Goal: Task Accomplishment & Management: Manage account settings

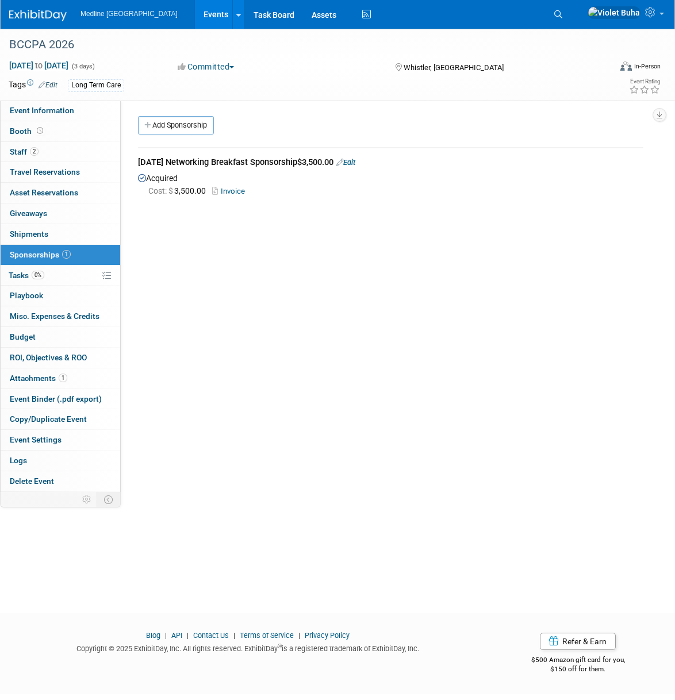
click at [37, 16] on img at bounding box center [37, 15] width 57 height 11
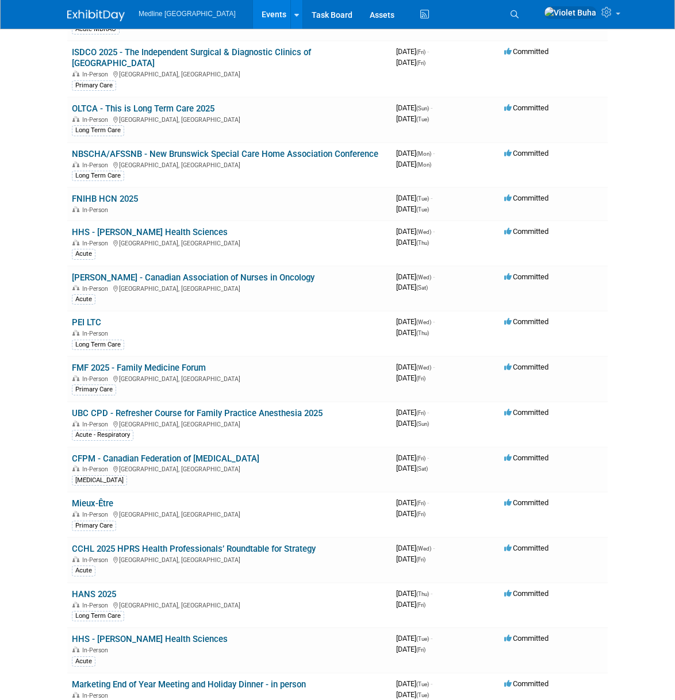
scroll to position [493, 0]
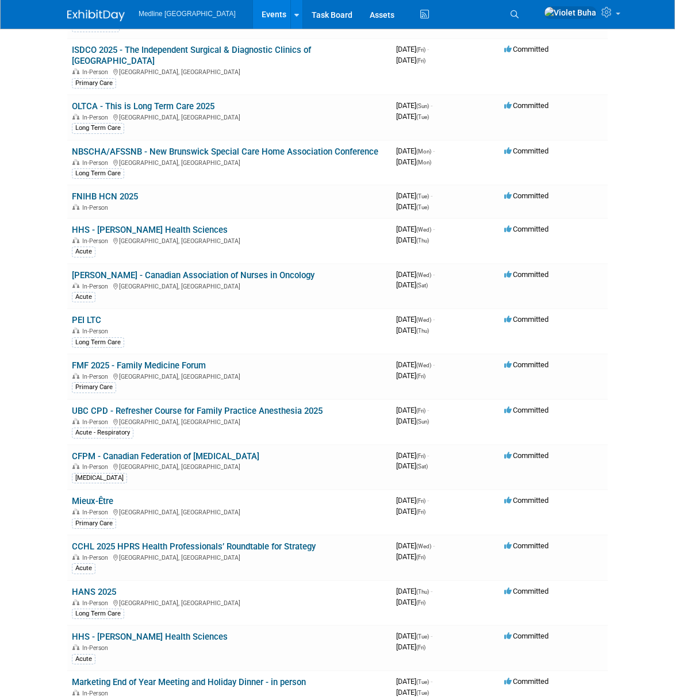
click at [518, 12] on icon at bounding box center [514, 14] width 8 height 8
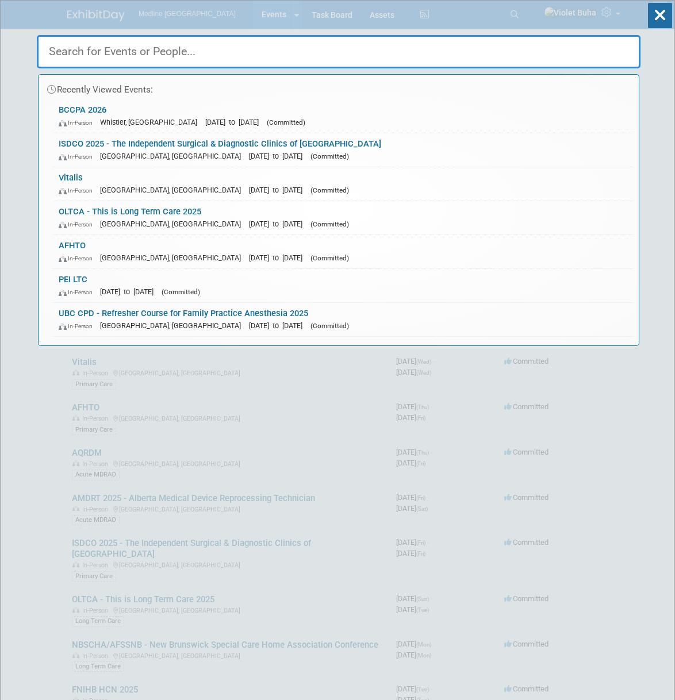
click at [232, 52] on input "text" at bounding box center [338, 51] width 603 height 33
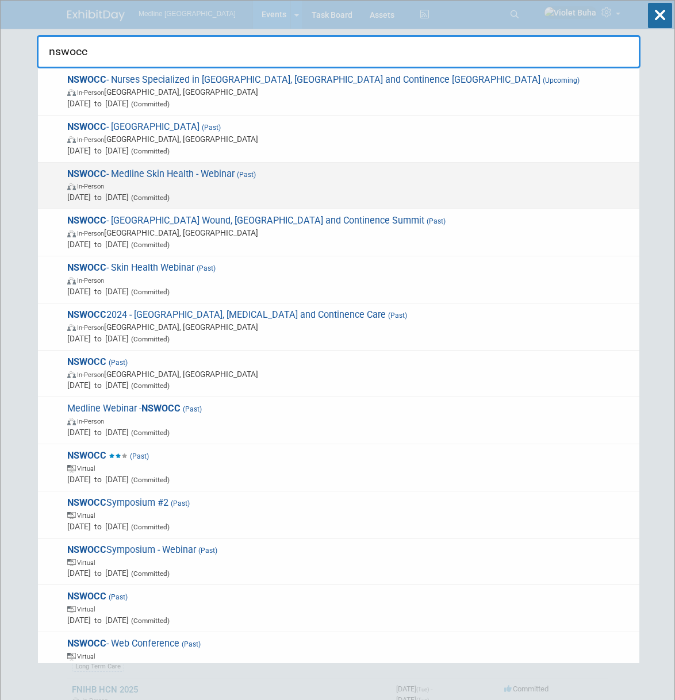
type input "nswocc"
click at [224, 187] on span "In-Person" at bounding box center [350, 185] width 566 height 11
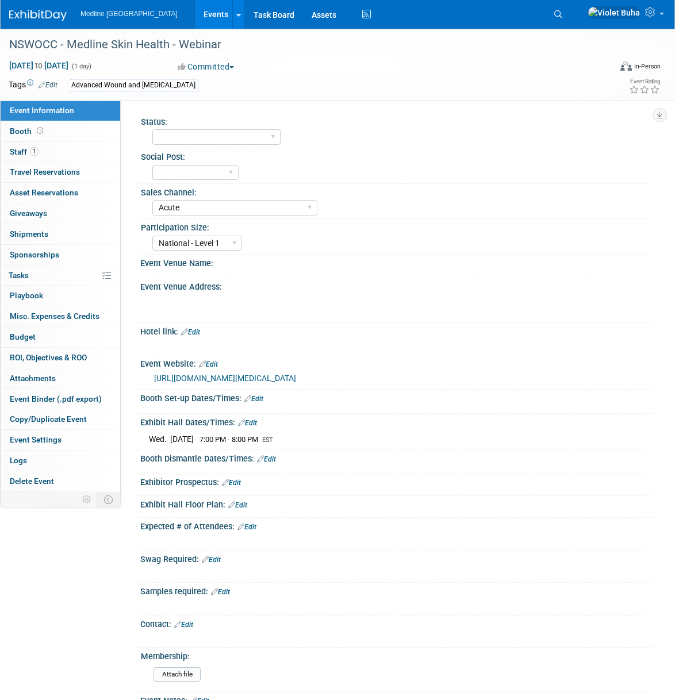
select select "Acute"
select select "National - Level 1"
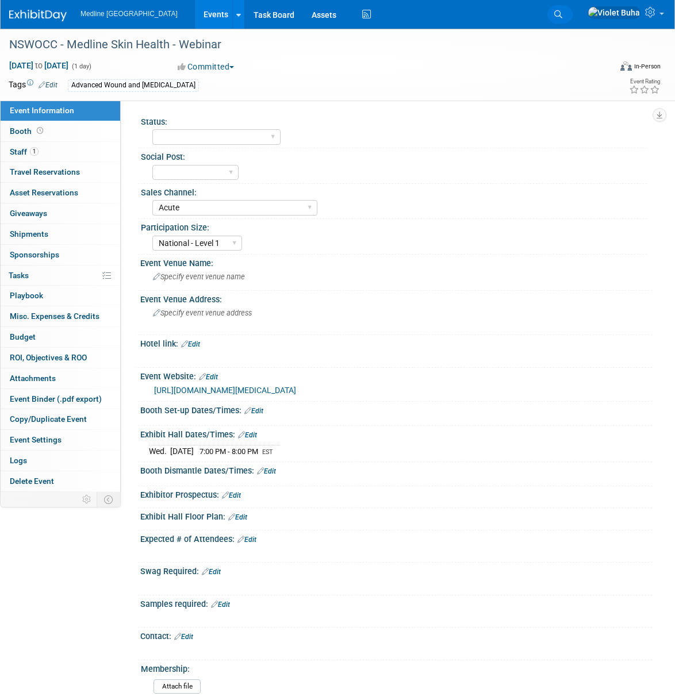
click at [562, 14] on icon at bounding box center [558, 14] width 8 height 8
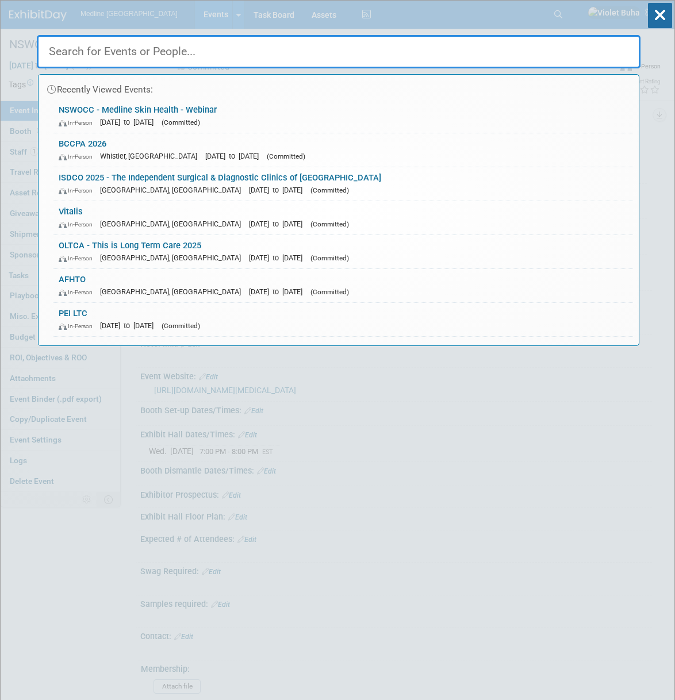
click at [271, 61] on input "text" at bounding box center [338, 51] width 603 height 33
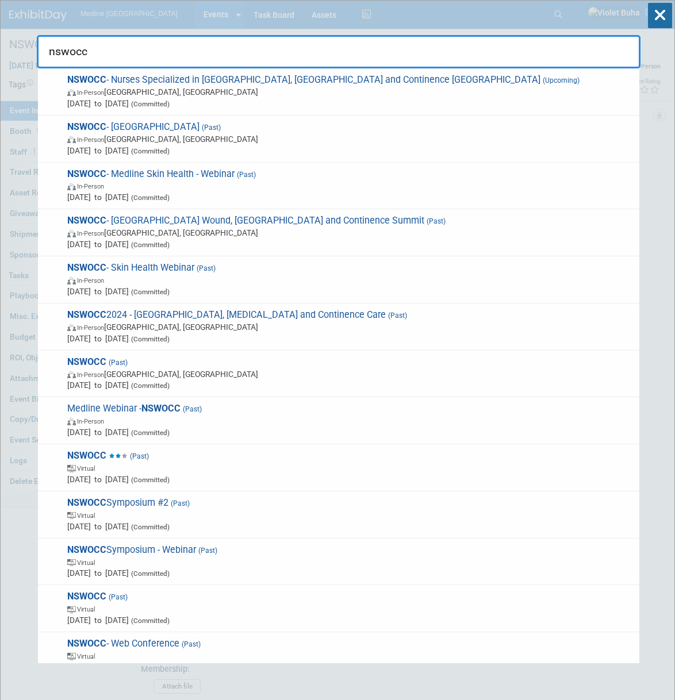
type input "nswocc"
click at [656, 10] on icon at bounding box center [660, 15] width 24 height 25
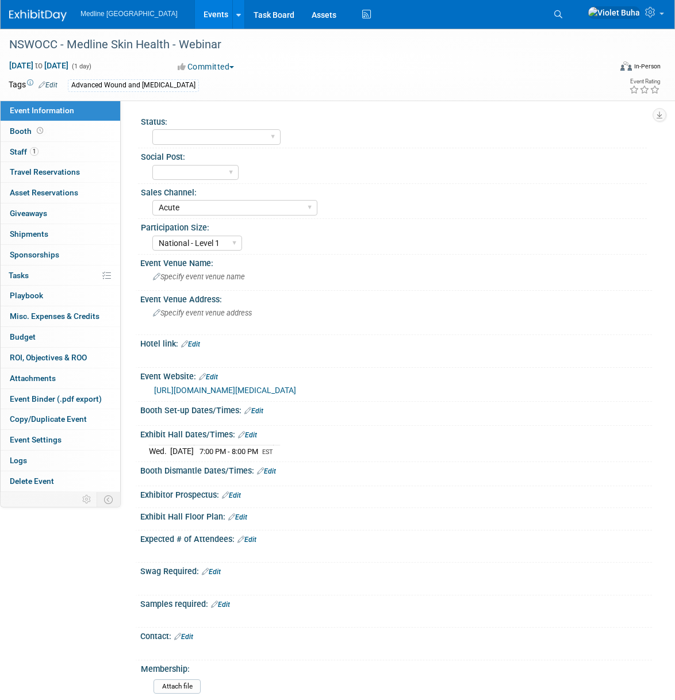
click at [51, 16] on img at bounding box center [37, 15] width 57 height 11
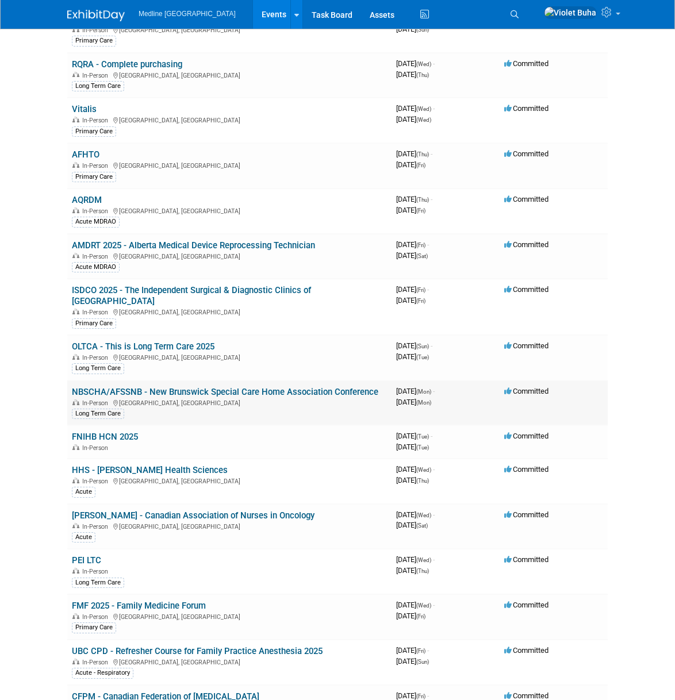
scroll to position [254, 0]
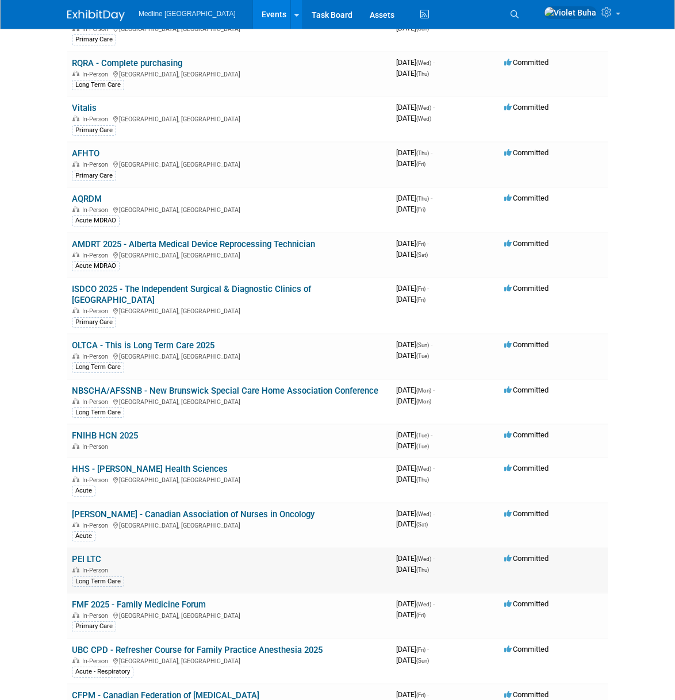
click at [95, 554] on link "PEI LTC" at bounding box center [86, 559] width 29 height 10
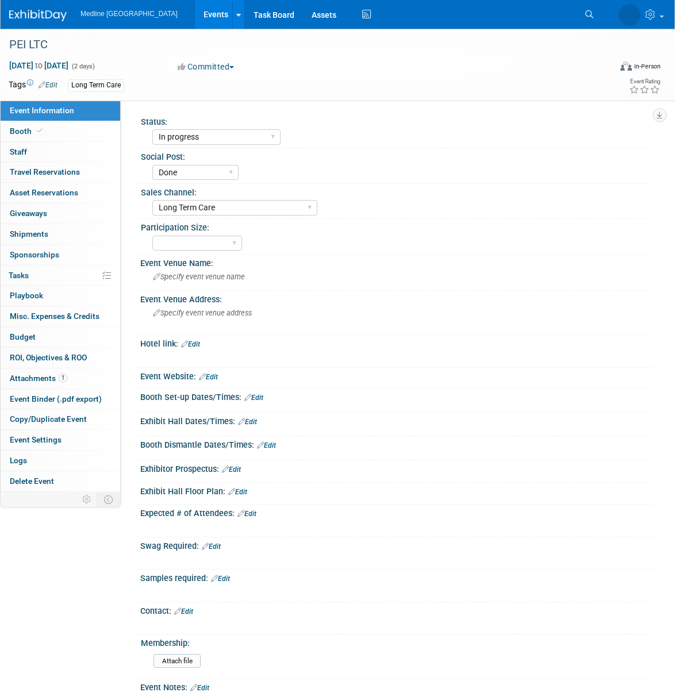
select select "In progress"
select select "Done"
select select "Long Term Care"
click at [52, 136] on link "Booth" at bounding box center [61, 131] width 120 height 20
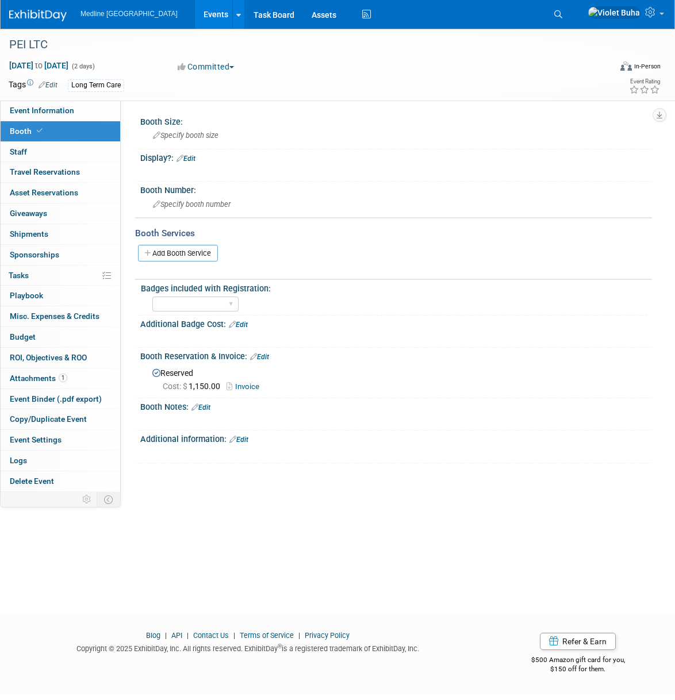
click at [248, 387] on link "Invoice" at bounding box center [245, 386] width 39 height 9
click at [43, 13] on img at bounding box center [37, 15] width 57 height 11
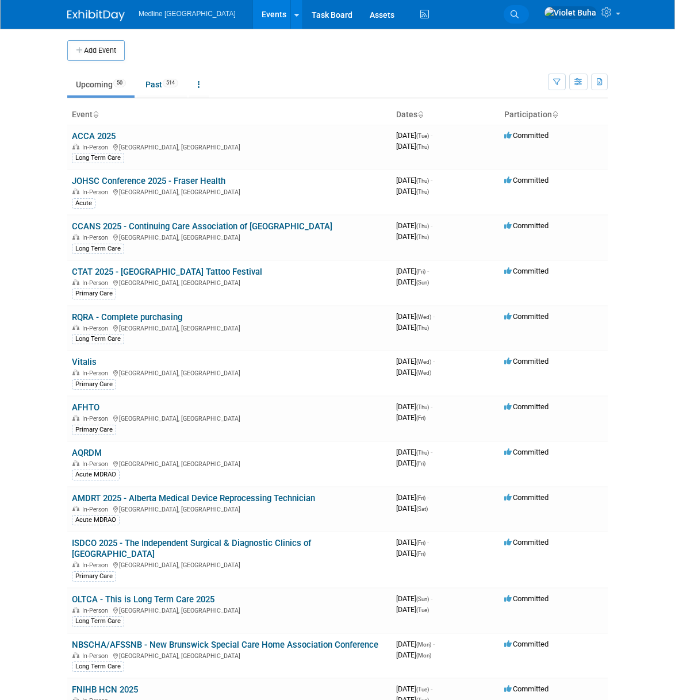
click at [518, 14] on icon at bounding box center [514, 14] width 8 height 8
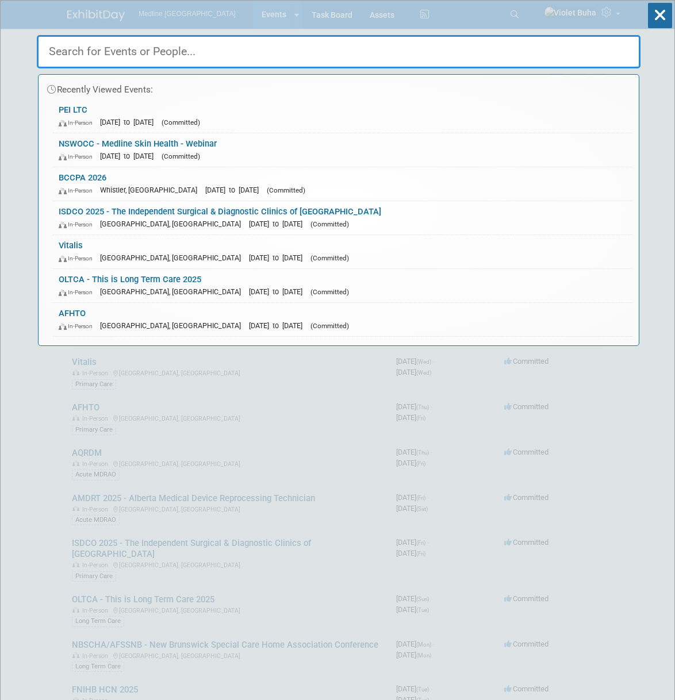
click at [294, 48] on input "text" at bounding box center [338, 51] width 603 height 33
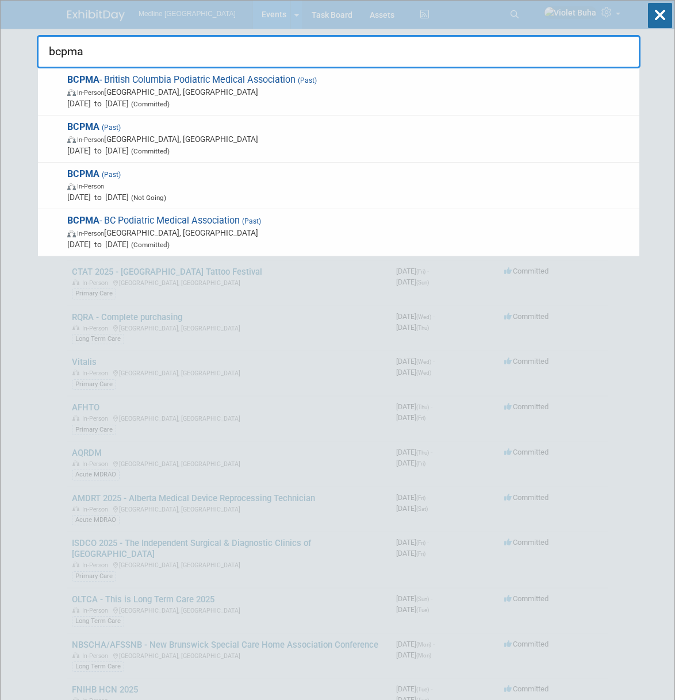
type input "bcpma"
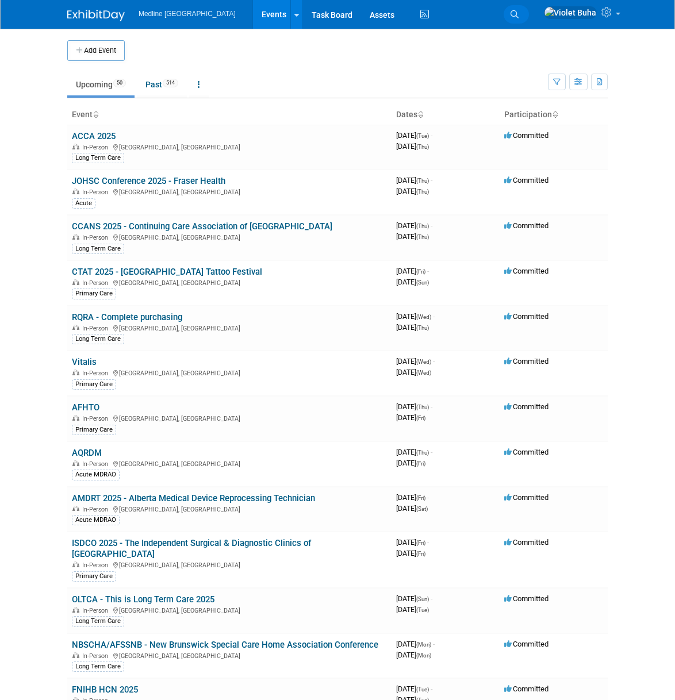
click at [518, 11] on icon at bounding box center [514, 14] width 8 height 8
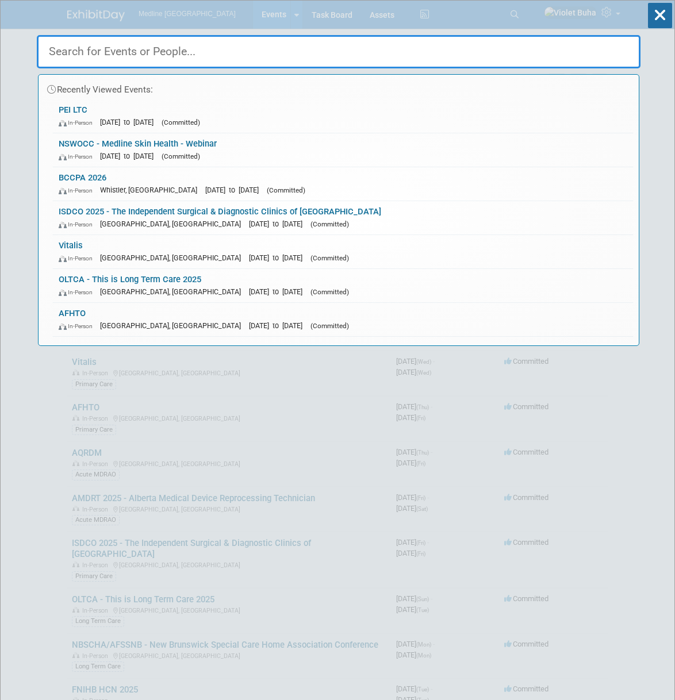
click at [159, 60] on input "text" at bounding box center [338, 51] width 603 height 33
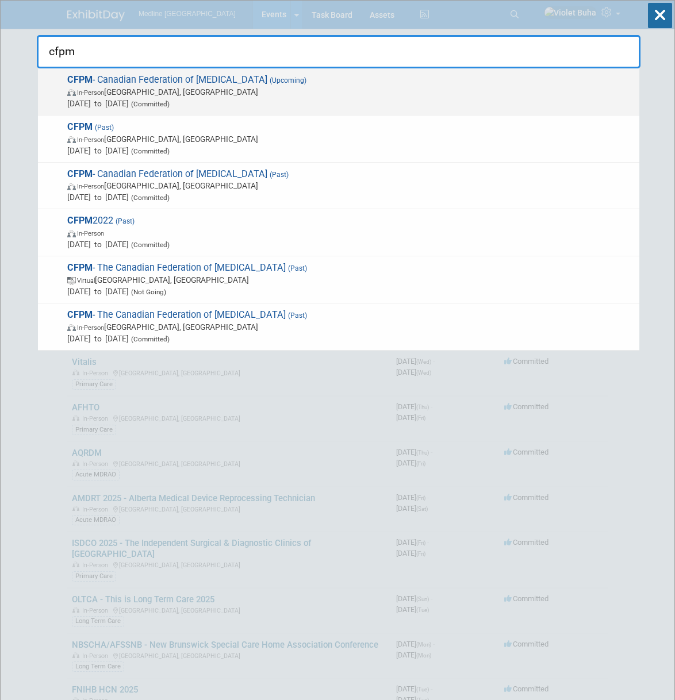
type input "cfpm"
click at [166, 98] on span "Nov 7, 2025 to Nov 8, 2025 (Committed)" at bounding box center [350, 103] width 566 height 11
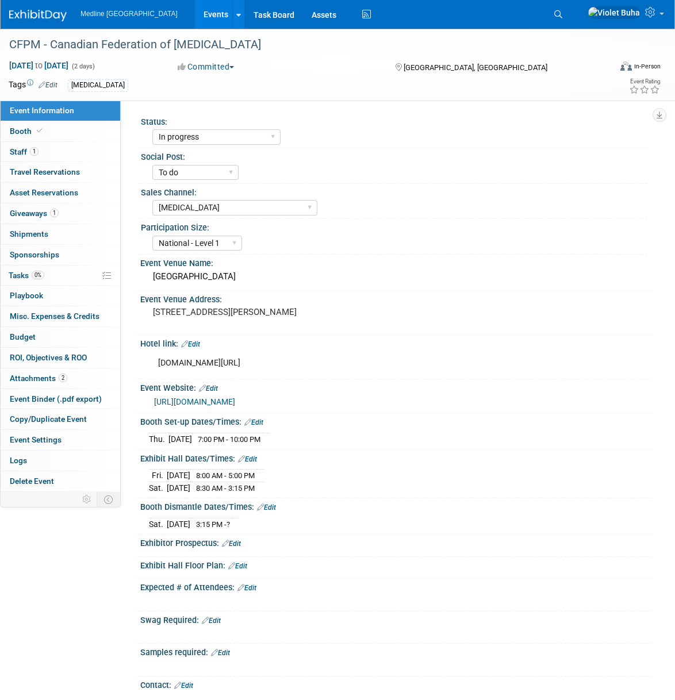
select select "In progress"
select select "To do"
select select "[MEDICAL_DATA]"
select select "National - Level 1"
click at [71, 219] on link "1 Giveaways 1" at bounding box center [61, 213] width 120 height 20
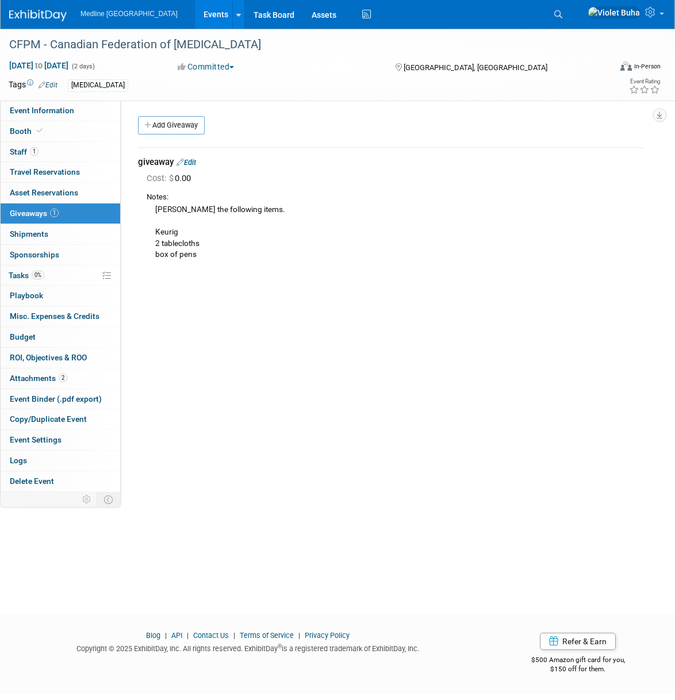
click at [515, 274] on div "Status: Waiting for information In progress Need to order Samples/Swag Complete…" at bounding box center [386, 296] width 531 height 391
click at [46, 113] on span "Event Information" at bounding box center [42, 110] width 64 height 9
select select "In progress"
select select "To do"
select select "[MEDICAL_DATA]"
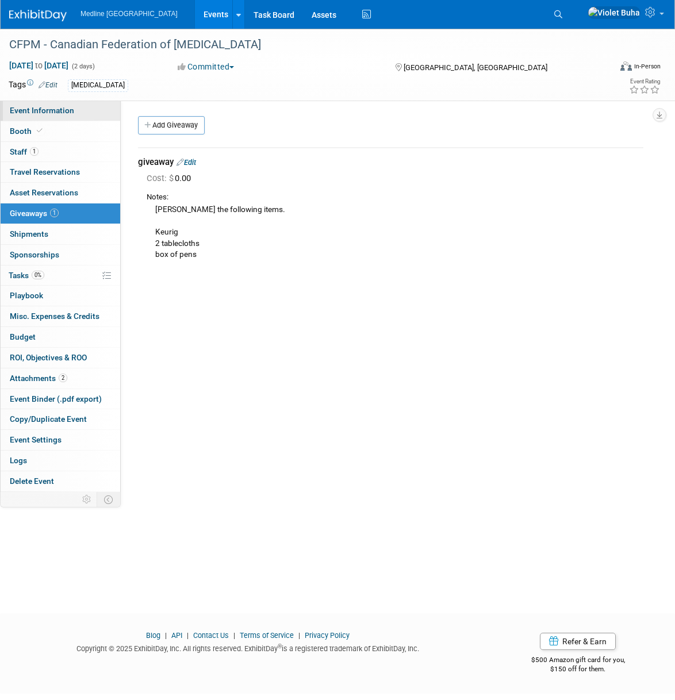
select select "National - Level 1"
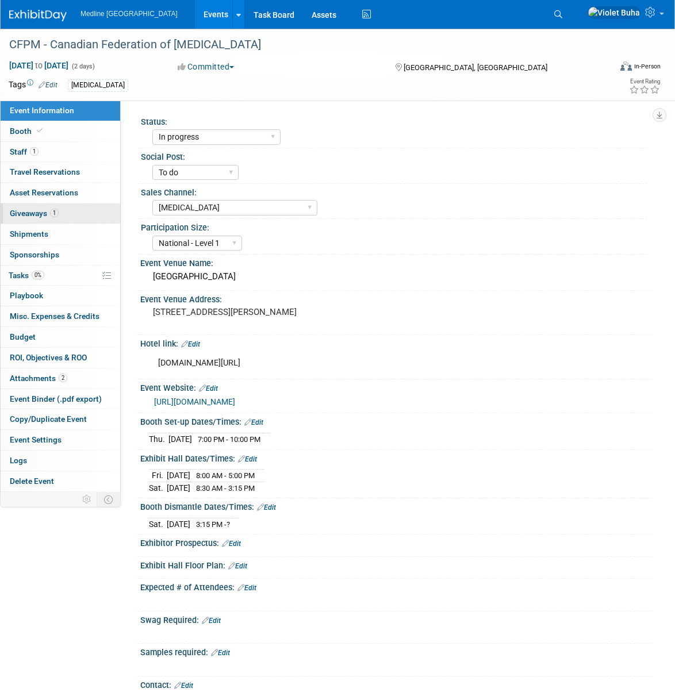
click at [30, 212] on span "Giveaways 1" at bounding box center [34, 213] width 49 height 9
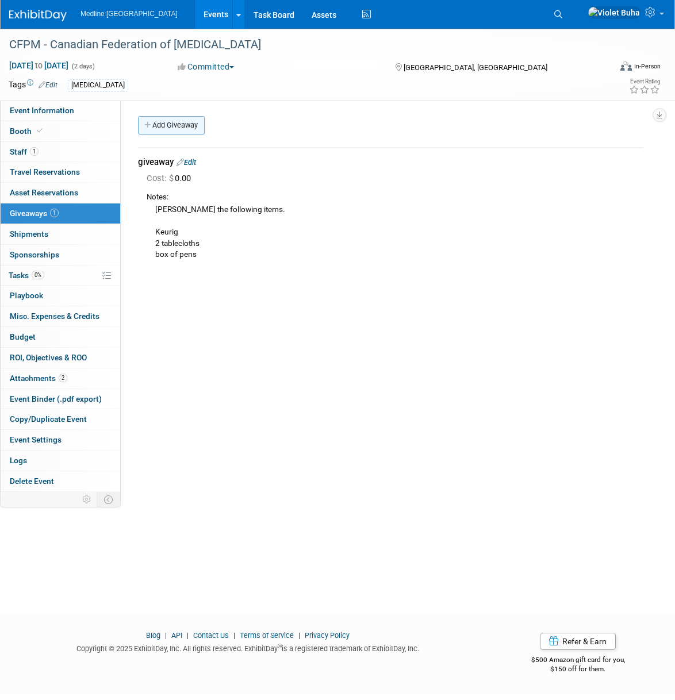
click at [187, 129] on link "Add Giveaway" at bounding box center [171, 125] width 67 height 18
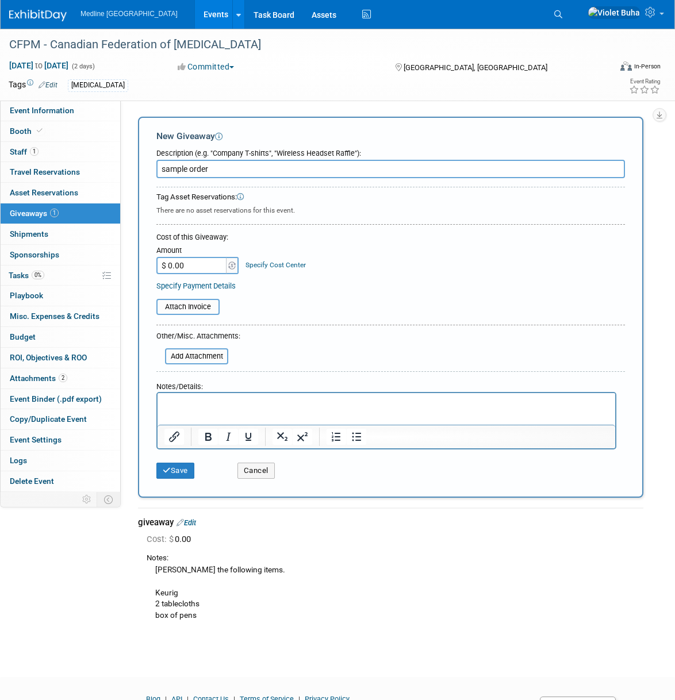
scroll to position [1, 0]
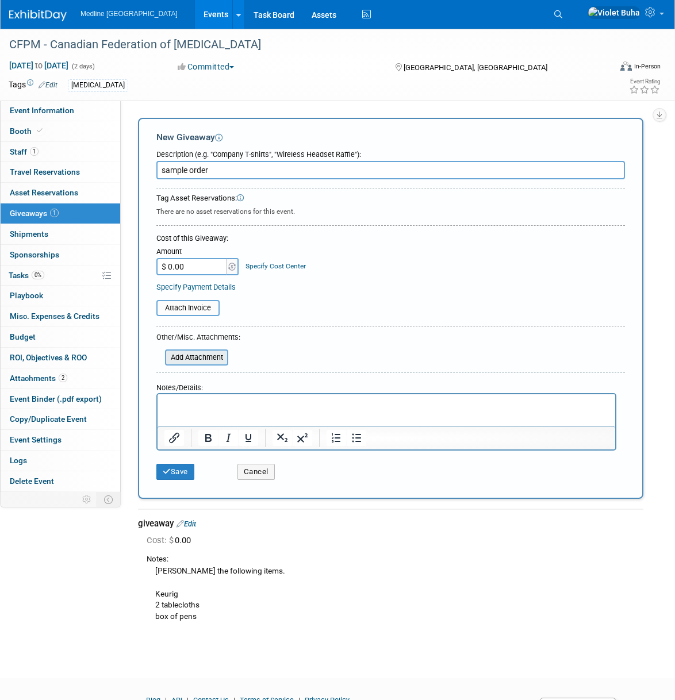
type input "sample order"
click at [202, 358] on input "file" at bounding box center [158, 358] width 137 height 14
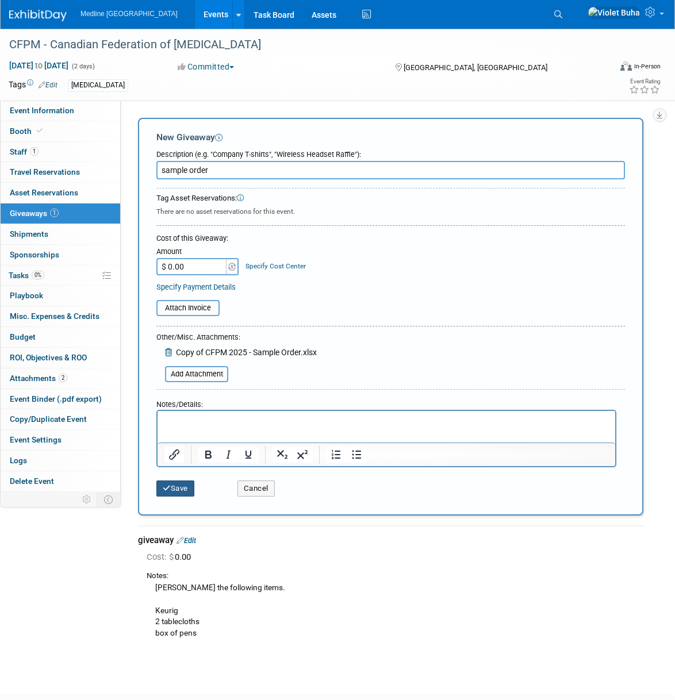
click at [179, 489] on button "Save" at bounding box center [175, 488] width 38 height 16
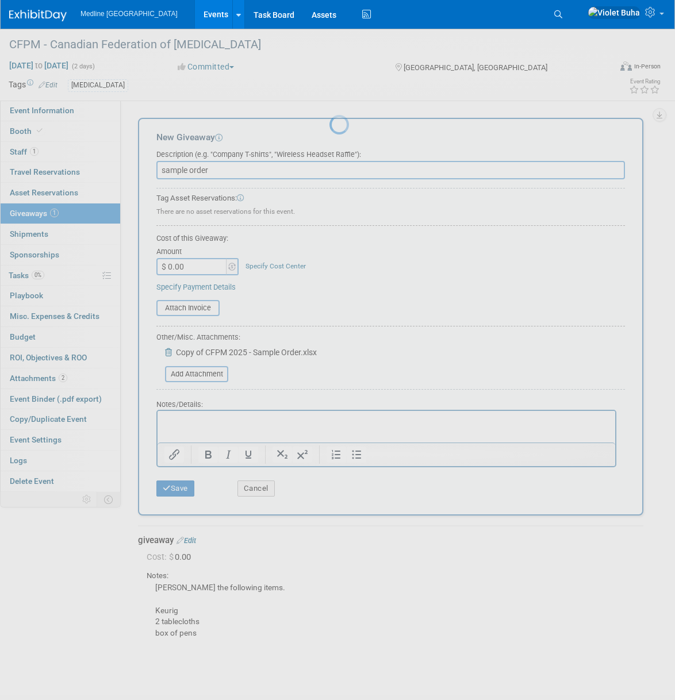
scroll to position [0, 0]
